Goal: Task Accomplishment & Management: Manage account settings

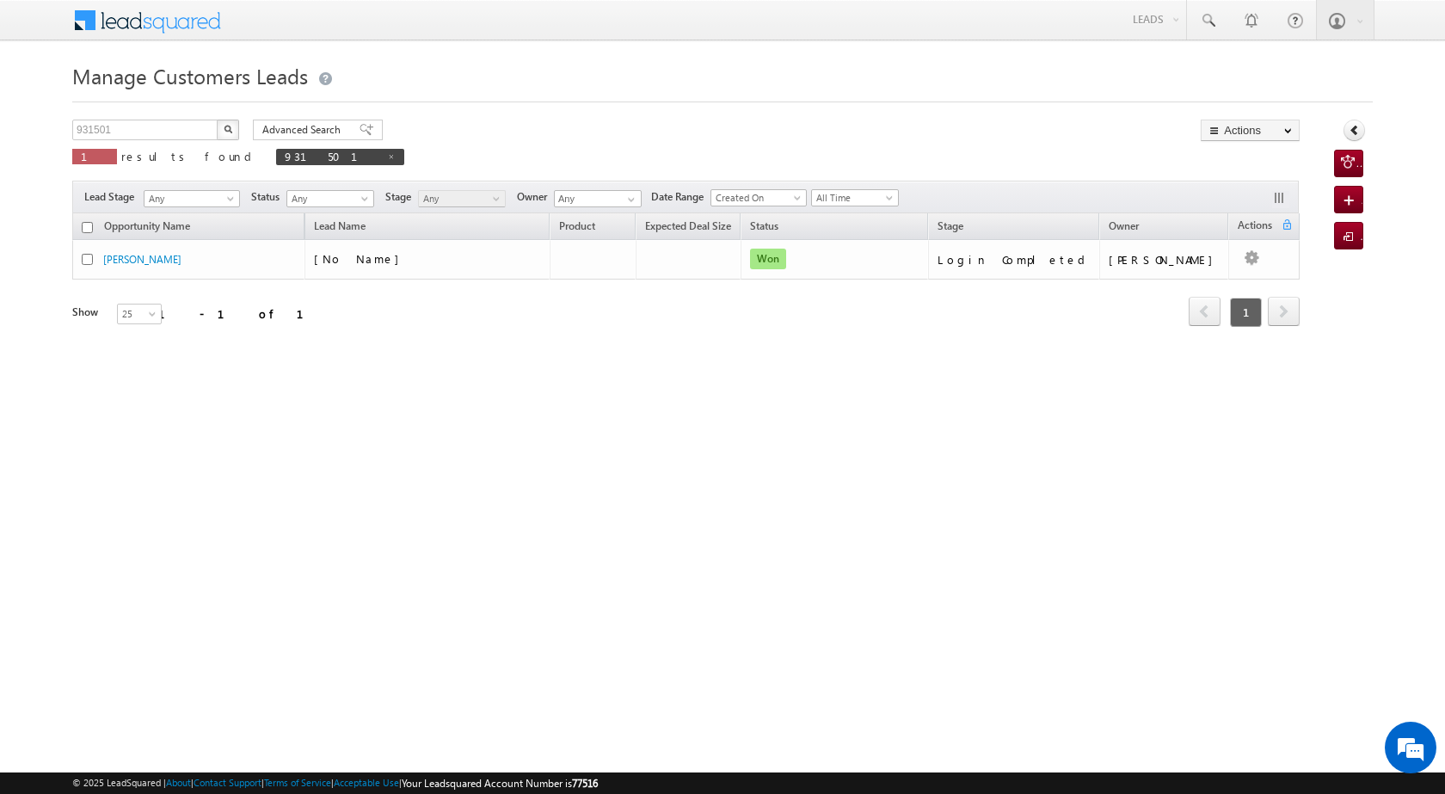
drag, startPoint x: 139, startPoint y: 118, endPoint x: 127, endPoint y: 118, distance: 12.0
click at [83, 122] on div "Manage Customers Leads 931501 X 1 results found 931501 Advanced Search Advanced…" at bounding box center [722, 273] width 1300 height 430
drag, startPoint x: 128, startPoint y: 118, endPoint x: 71, endPoint y: 124, distance: 57.1
click at [71, 124] on body "Menu [PERSON_NAME] [PERSON_NAME] a2@ks erve." at bounding box center [722, 244] width 1445 height 488
click at [225, 126] on img "button" at bounding box center [228, 129] width 9 height 9
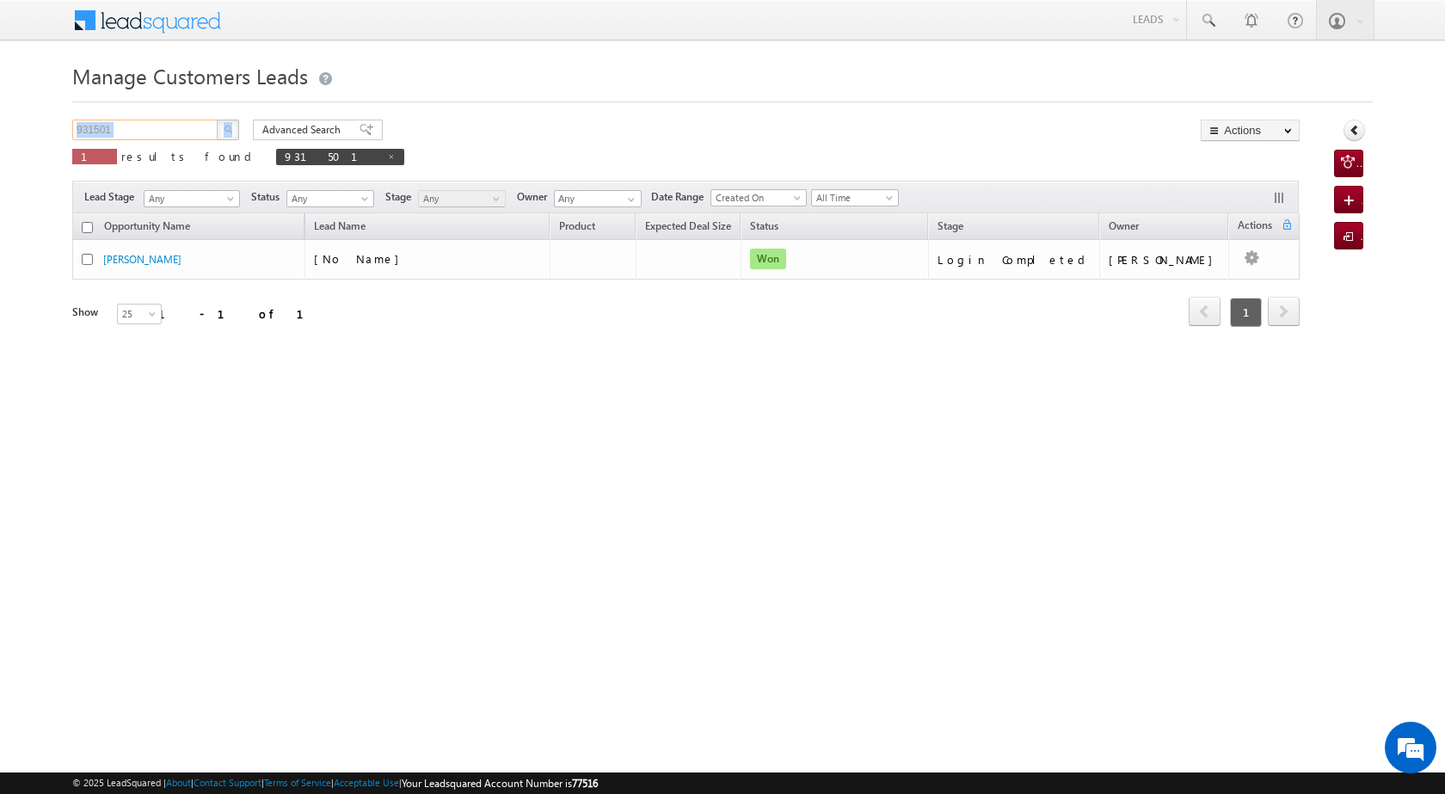
click at [135, 132] on input "931501" at bounding box center [145, 130] width 147 height 21
drag, startPoint x: 130, startPoint y: 120, endPoint x: 62, endPoint y: 135, distance: 69.7
click at [62, 135] on body "Menu [PERSON_NAME] [PERSON_NAME] a2@ks erve." at bounding box center [722, 244] width 1445 height 488
paste input "18885"
type input "918885"
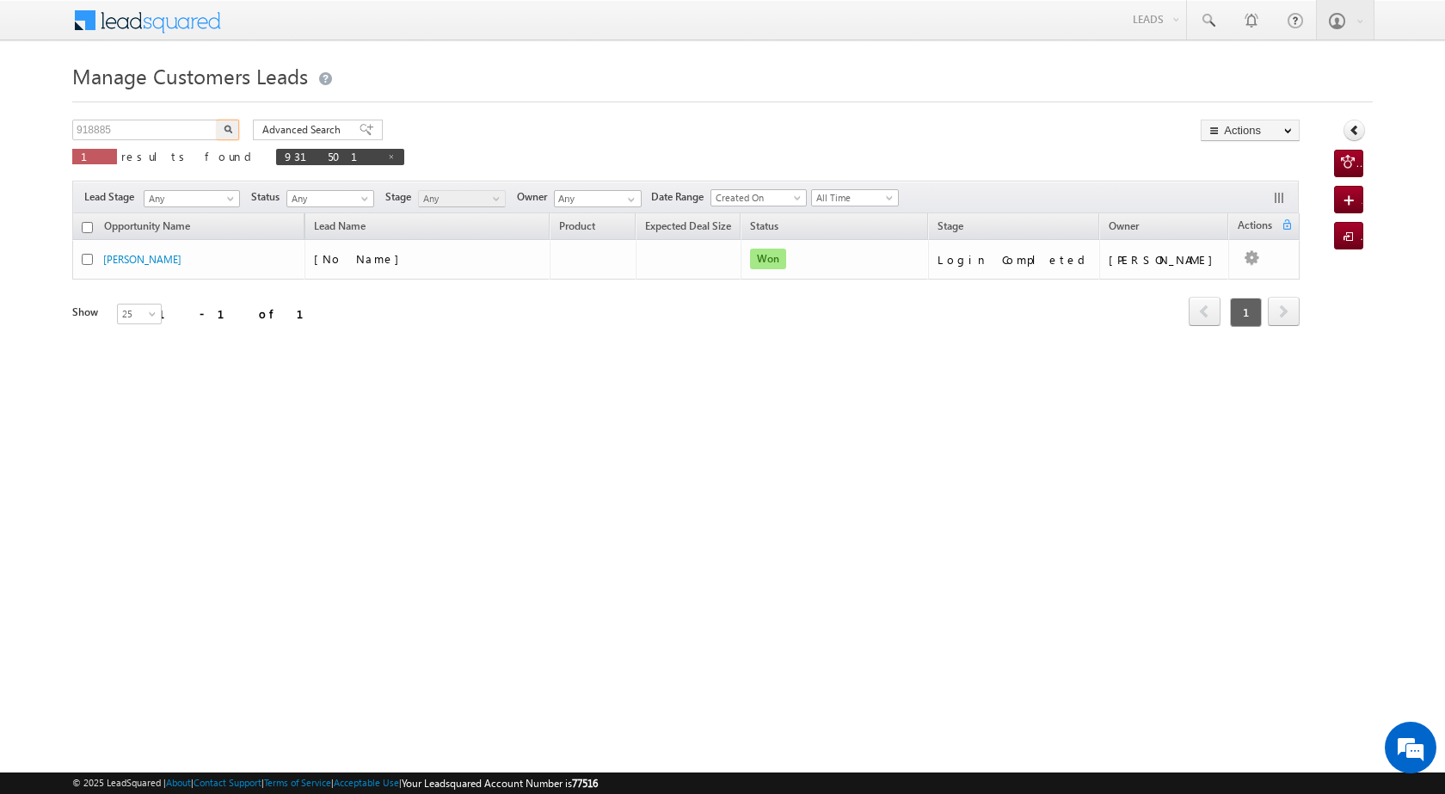
click at [230, 122] on button "button" at bounding box center [228, 130] width 22 height 21
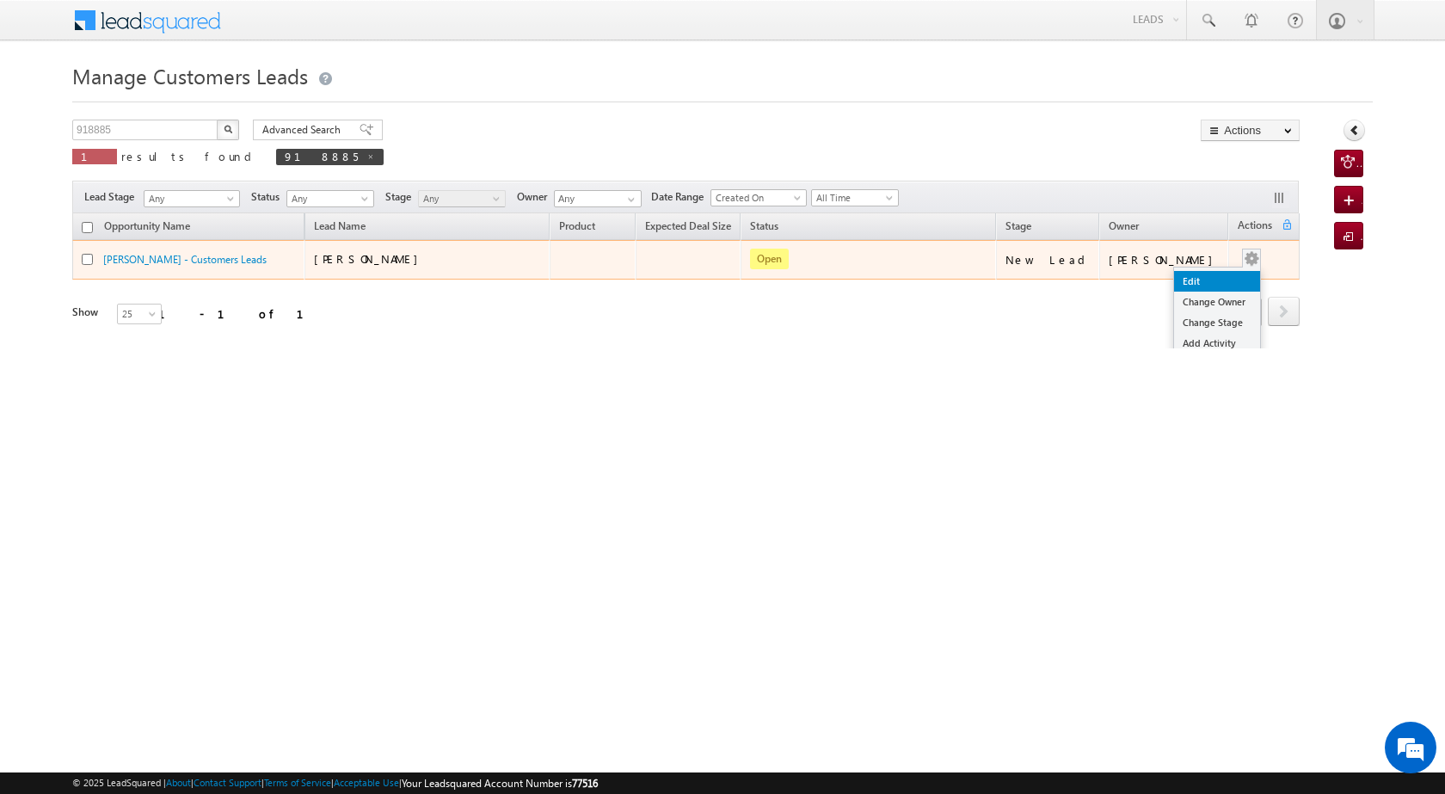
click at [1202, 272] on link "Edit" at bounding box center [1217, 281] width 86 height 21
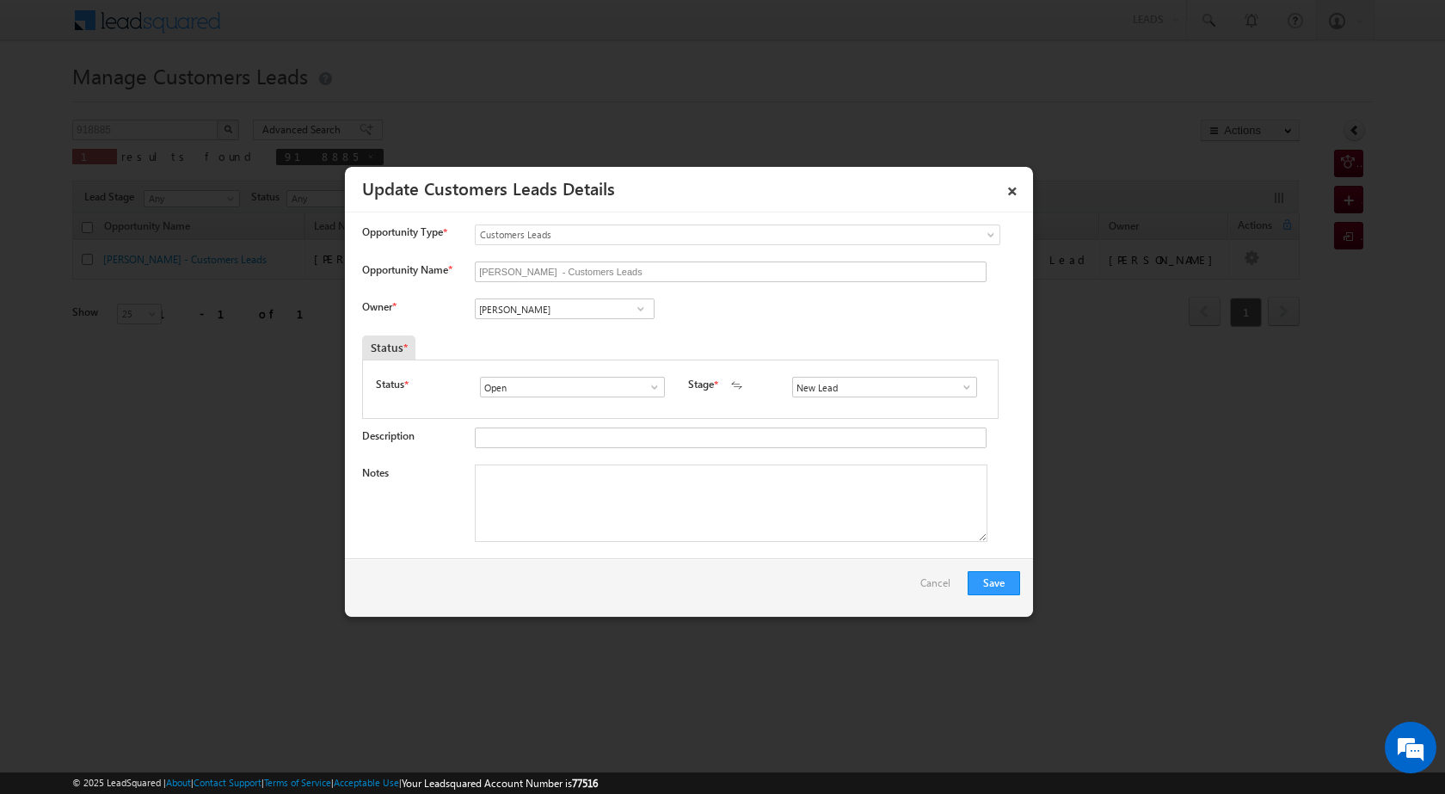
click at [654, 390] on span at bounding box center [654, 387] width 17 height 14
click at [637, 305] on span at bounding box center [640, 309] width 17 height 14
click at [600, 351] on link "Moolchand [EMAIL_ADDRESS][DOMAIN_NAME]" at bounding box center [565, 366] width 180 height 33
type input "Moolchand"
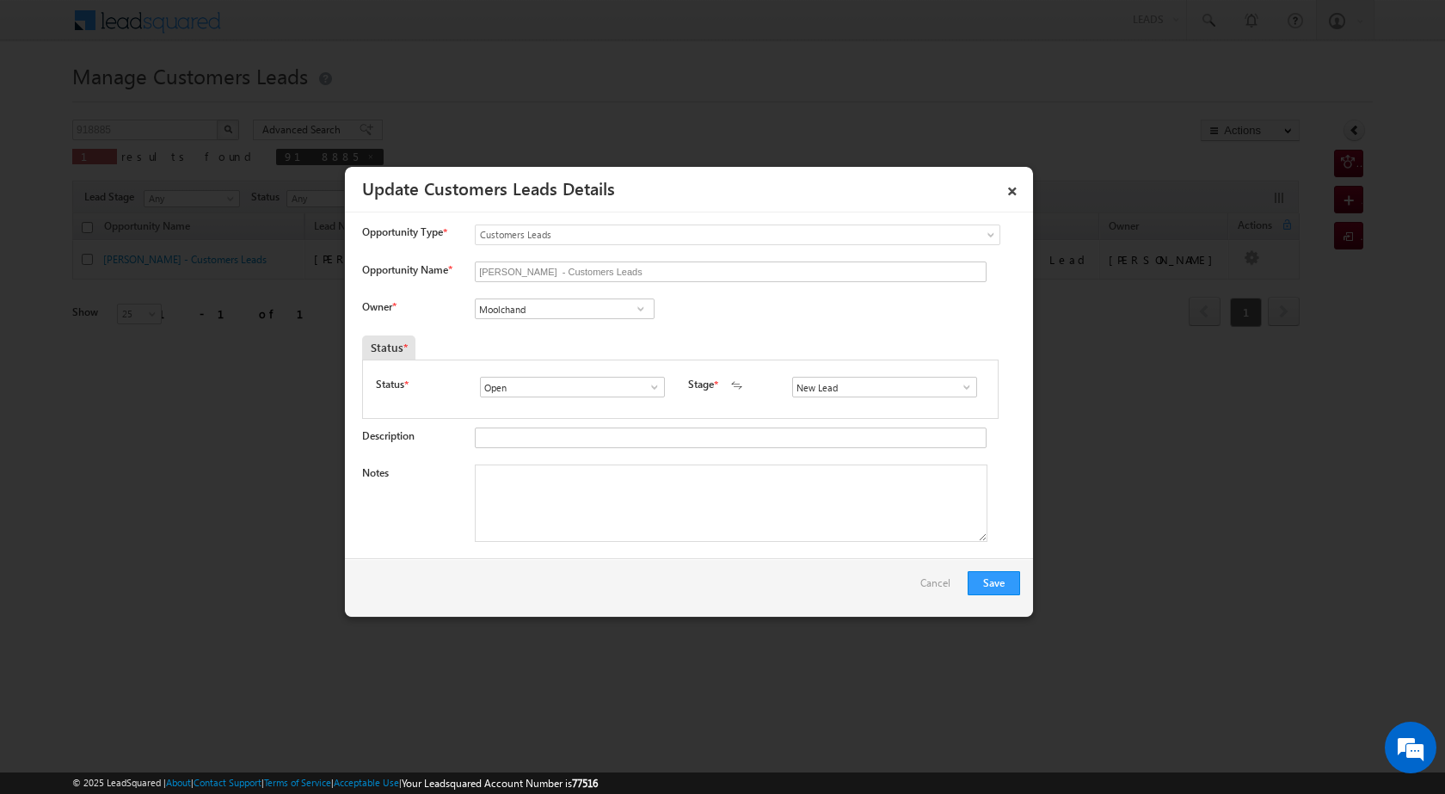
click at [638, 309] on span at bounding box center [640, 309] width 17 height 14
click at [595, 329] on link "[PERSON_NAME] [EMAIL_ADDRESS][DOMAIN_NAME]" at bounding box center [565, 335] width 180 height 33
type input "[PERSON_NAME]"
click at [642, 494] on textarea "Notes" at bounding box center [731, 502] width 513 height 77
click at [958, 385] on span at bounding box center [966, 387] width 17 height 14
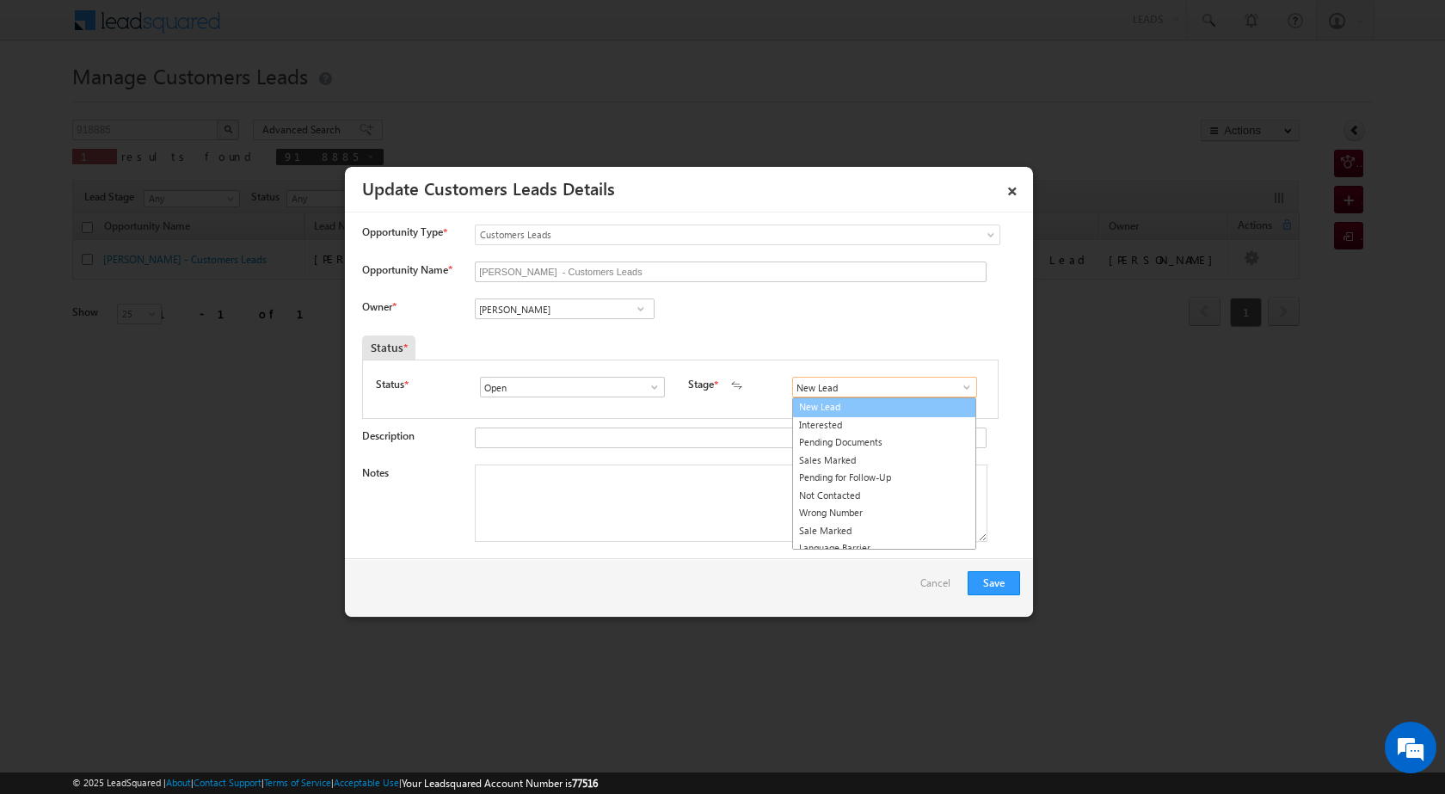
click at [908, 413] on link "New Lead" at bounding box center [884, 407] width 184 height 20
click at [962, 387] on span at bounding box center [966, 387] width 17 height 14
click at [898, 464] on link "Sales Marked" at bounding box center [884, 461] width 184 height 20
type input "Sales Marked"
click at [602, 477] on textarea "Notes" at bounding box center [731, 502] width 513 height 77
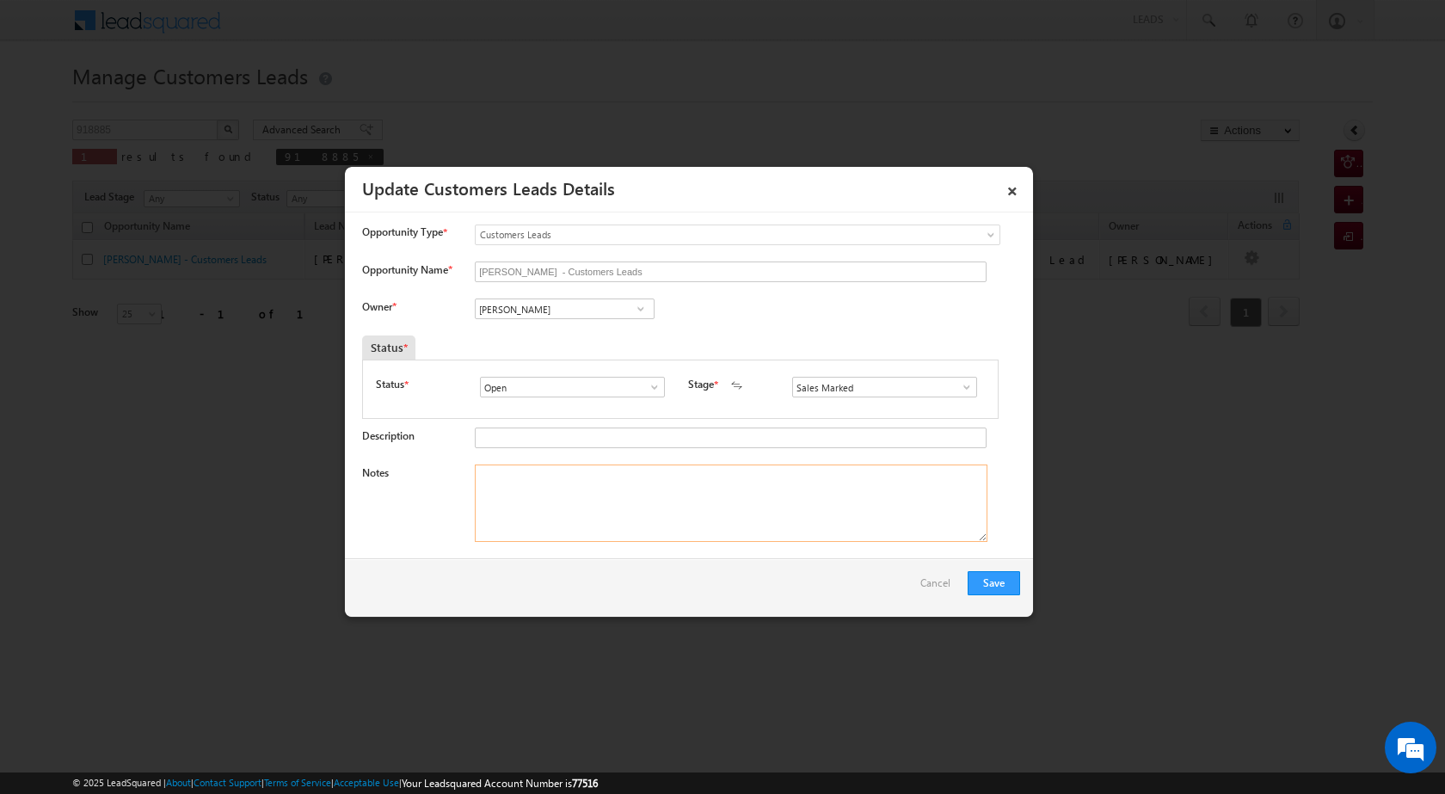
paste textarea "PRPERTY PV WIFE PV 29 LAC LOAN AMOUNT 20 LAC CONSTRUCTION INCOME 1 LAC CHANDRA …"
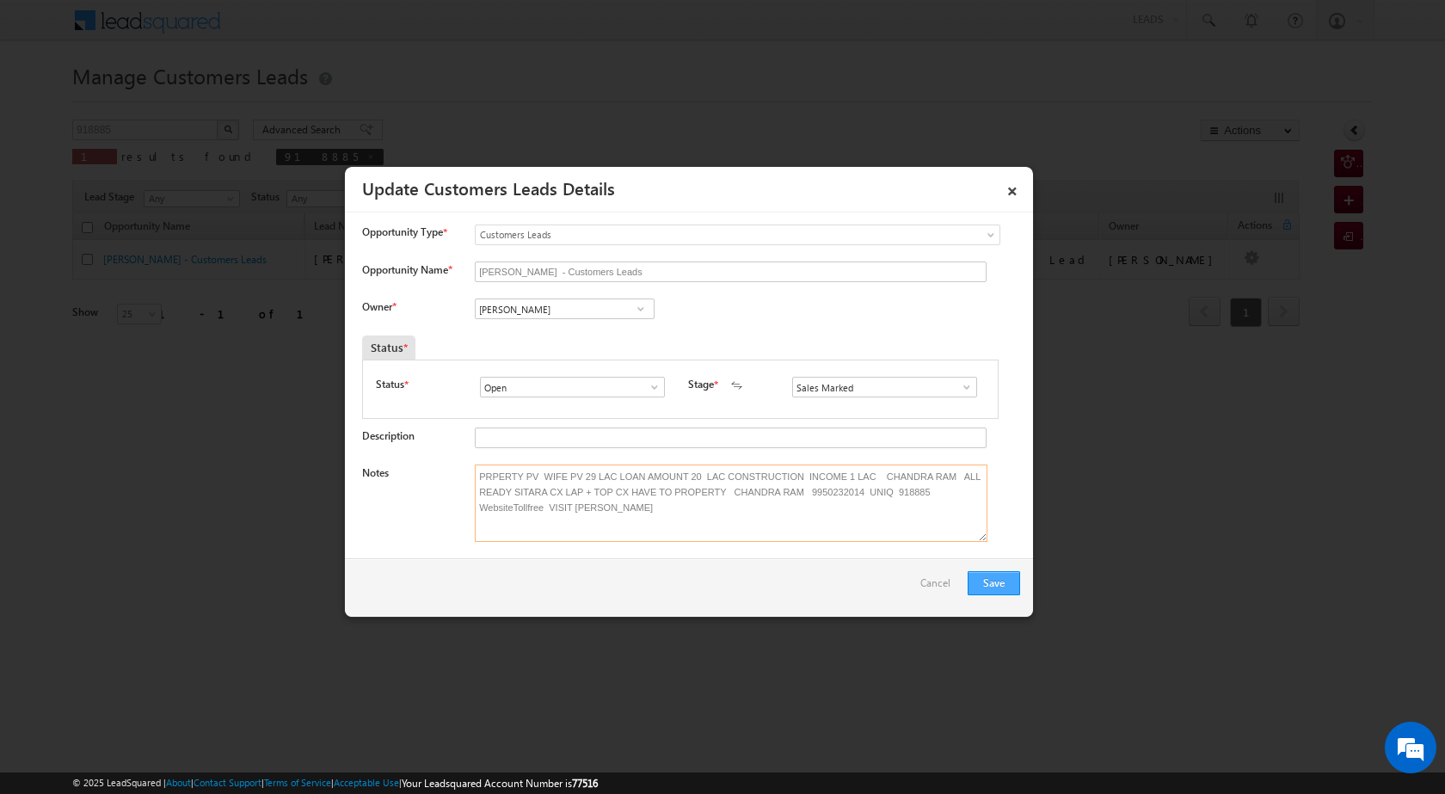
type textarea "PRPERTY PV WIFE PV 29 LAC LOAN AMOUNT 20 LAC CONSTRUCTION INCOME 1 LAC CHANDRA …"
click at [987, 585] on button "Save" at bounding box center [994, 583] width 52 height 24
